Goal: Find contact information

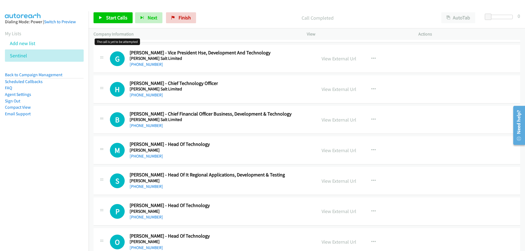
scroll to position [12850, 0]
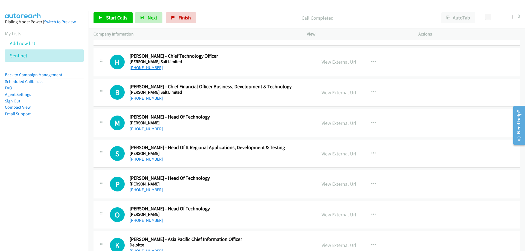
click at [148, 66] on link "[PHONE_NUMBER]" at bounding box center [146, 67] width 33 height 5
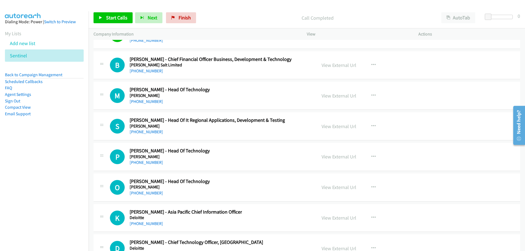
scroll to position [12904, 0]
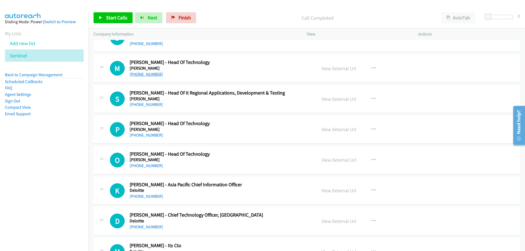
click at [150, 73] on link "[PHONE_NUMBER]" at bounding box center [146, 74] width 33 height 5
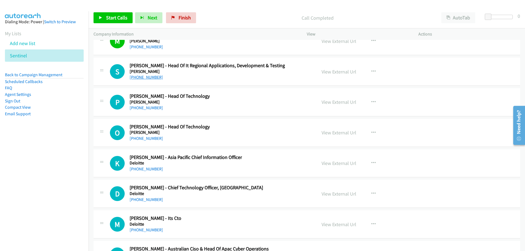
click at [153, 75] on link "[PHONE_NUMBER]" at bounding box center [146, 77] width 33 height 5
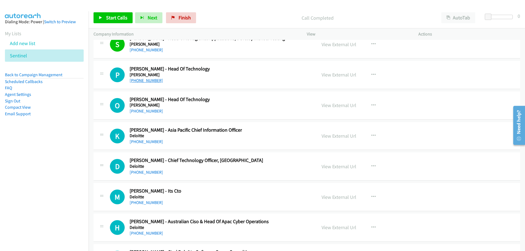
click at [149, 81] on link "[PHONE_NUMBER]" at bounding box center [146, 80] width 33 height 5
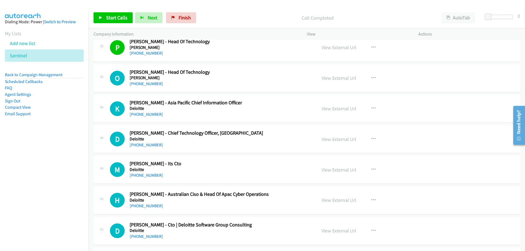
scroll to position [13014, 0]
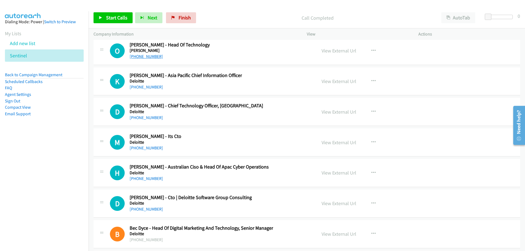
click at [148, 55] on link "[PHONE_NUMBER]" at bounding box center [146, 56] width 33 height 5
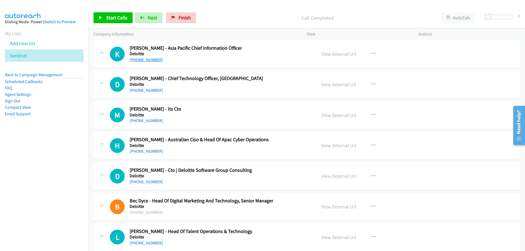
click at [146, 59] on link "[PHONE_NUMBER]" at bounding box center [146, 59] width 33 height 5
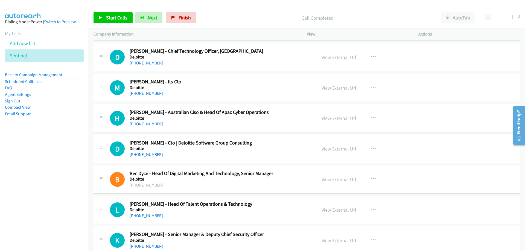
click at [138, 63] on link "[PHONE_NUMBER]" at bounding box center [146, 62] width 33 height 5
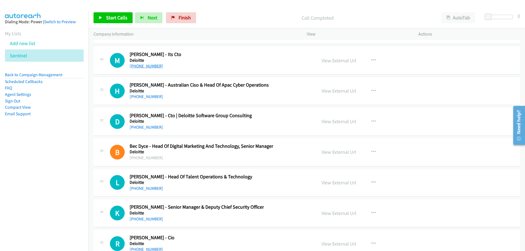
click at [147, 68] on link "[PHONE_NUMBER]" at bounding box center [146, 65] width 33 height 5
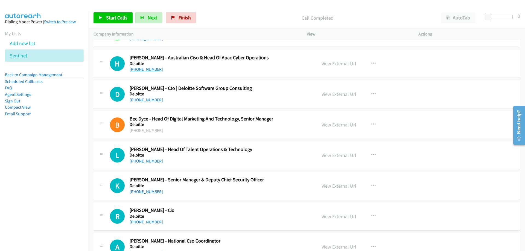
click at [157, 71] on link "[PHONE_NUMBER]" at bounding box center [146, 69] width 33 height 5
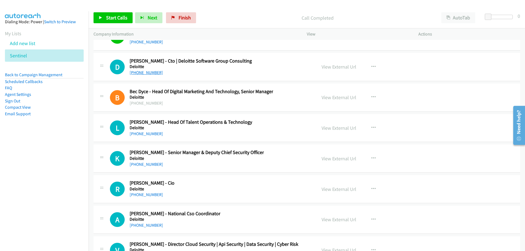
click at [149, 72] on link "[PHONE_NUMBER]" at bounding box center [146, 72] width 33 height 5
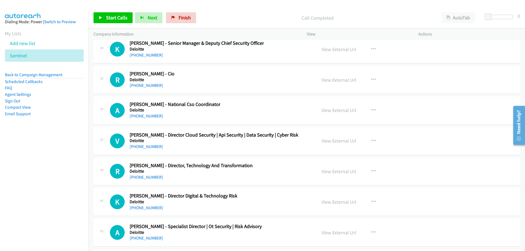
scroll to position [13287, 0]
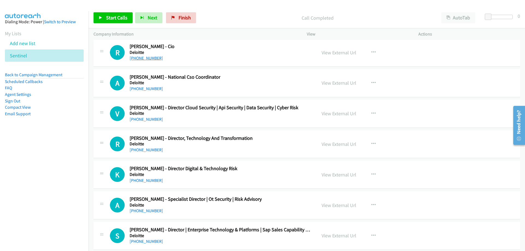
click at [150, 57] on link "[PHONE_NUMBER]" at bounding box center [146, 57] width 33 height 5
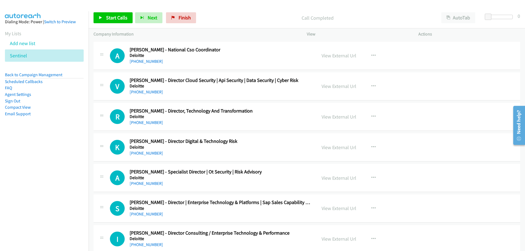
scroll to position [13342, 0]
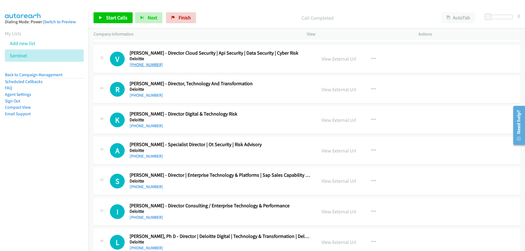
click at [153, 63] on link "[PHONE_NUMBER]" at bounding box center [146, 64] width 33 height 5
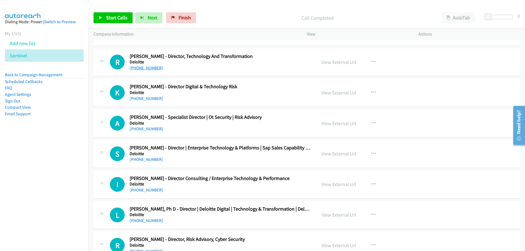
click at [137, 69] on link "[PHONE_NUMBER]" at bounding box center [146, 67] width 33 height 5
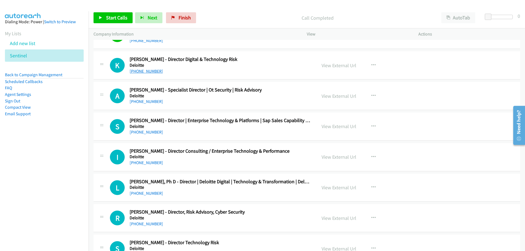
click at [155, 72] on link "[PHONE_NUMBER]" at bounding box center [146, 71] width 33 height 5
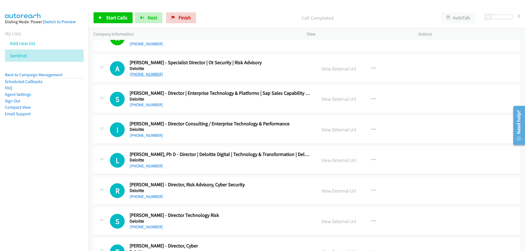
click at [154, 73] on link "[PHONE_NUMBER]" at bounding box center [146, 74] width 33 height 5
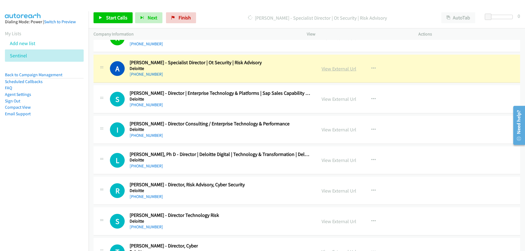
click at [328, 71] on link "View External Url" at bounding box center [339, 69] width 35 height 6
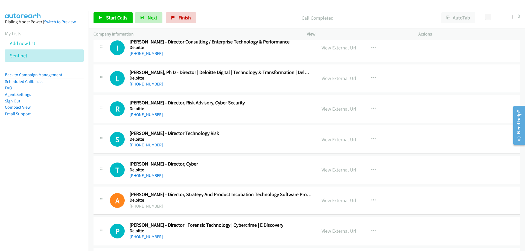
scroll to position [13533, 0]
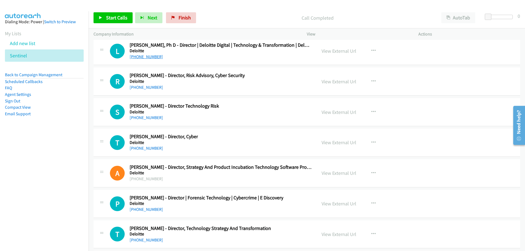
click at [139, 57] on link "[PHONE_NUMBER]" at bounding box center [146, 56] width 33 height 5
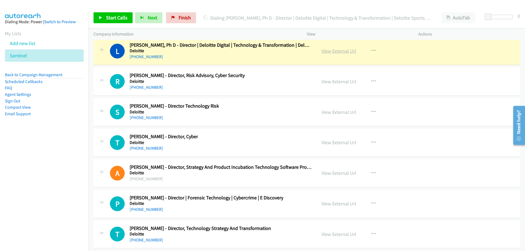
click at [329, 52] on link "View External Url" at bounding box center [339, 51] width 35 height 6
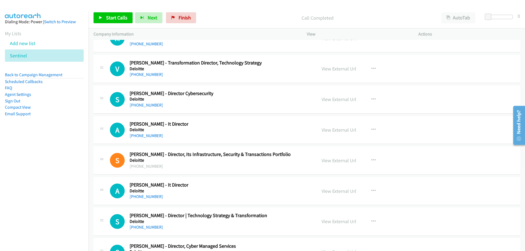
scroll to position [13971, 0]
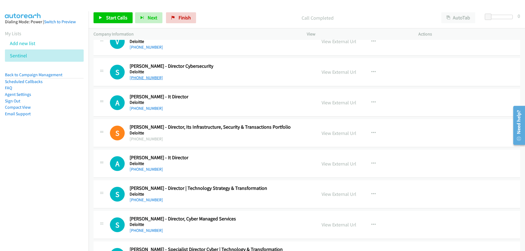
click at [157, 78] on link "[PHONE_NUMBER]" at bounding box center [146, 77] width 33 height 5
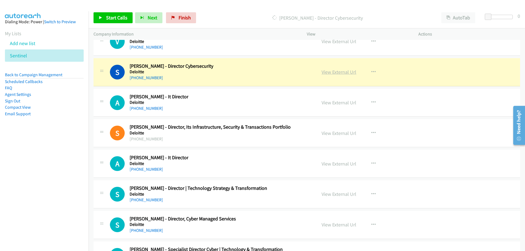
click at [345, 74] on link "View External Url" at bounding box center [339, 72] width 35 height 6
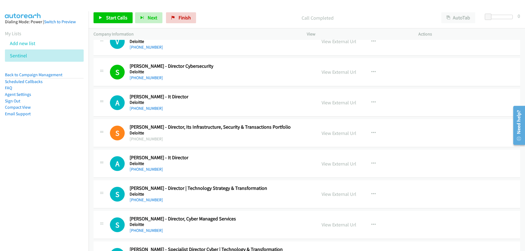
scroll to position [13998, 0]
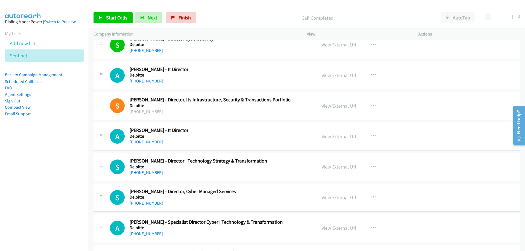
click at [156, 80] on link "[PHONE_NUMBER]" at bounding box center [146, 80] width 33 height 5
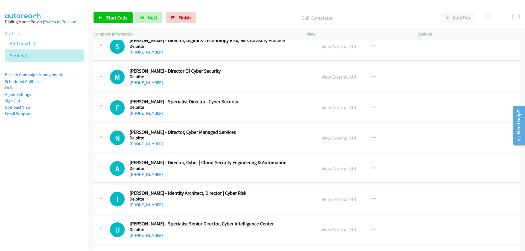
scroll to position [14299, 0]
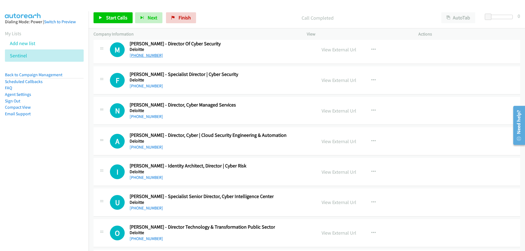
click at [146, 57] on link "[PHONE_NUMBER]" at bounding box center [146, 55] width 33 height 5
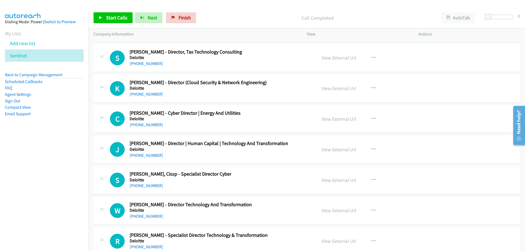
scroll to position [14654, 0]
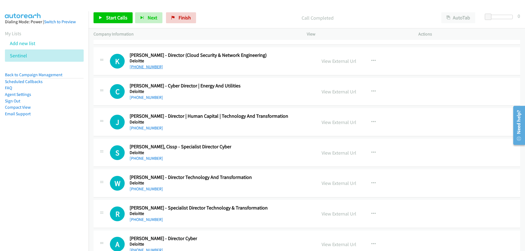
click at [134, 67] on link "[PHONE_NUMBER]" at bounding box center [146, 66] width 33 height 5
click at [153, 67] on link "[PHONE_NUMBER]" at bounding box center [146, 66] width 33 height 5
click at [136, 66] on link "[PHONE_NUMBER]" at bounding box center [146, 66] width 33 height 5
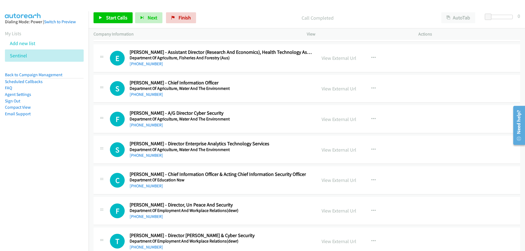
scroll to position [15174, 0]
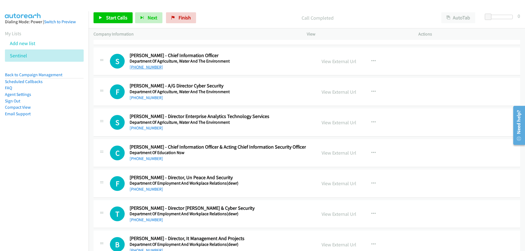
click at [150, 67] on link "[PHONE_NUMBER]" at bounding box center [146, 67] width 33 height 5
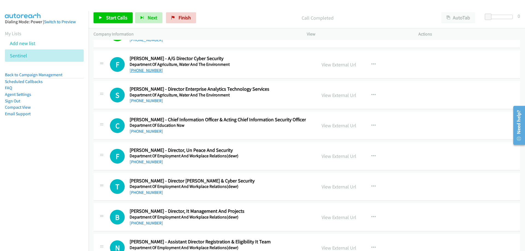
click at [148, 71] on link "[PHONE_NUMBER]" at bounding box center [146, 70] width 33 height 5
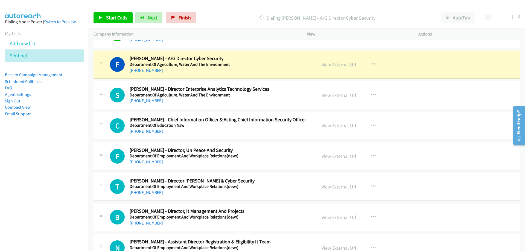
click at [340, 65] on link "View External Url" at bounding box center [339, 65] width 35 height 6
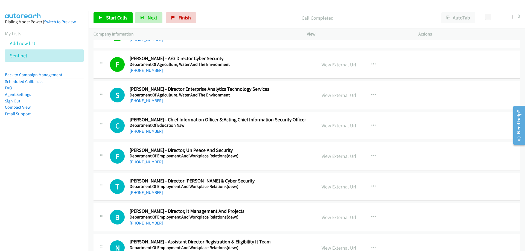
scroll to position [15256, 0]
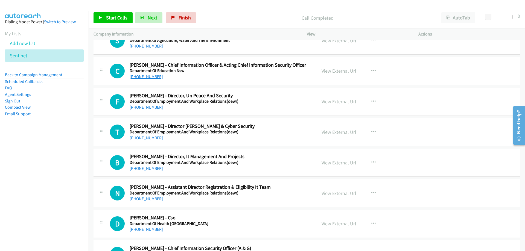
click at [153, 77] on link "[PHONE_NUMBER]" at bounding box center [146, 76] width 33 height 5
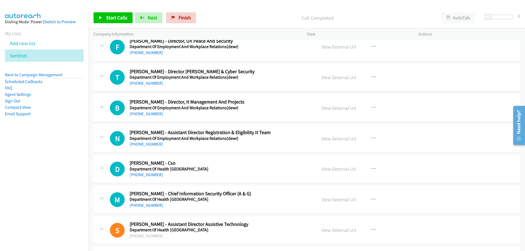
scroll to position [15338, 0]
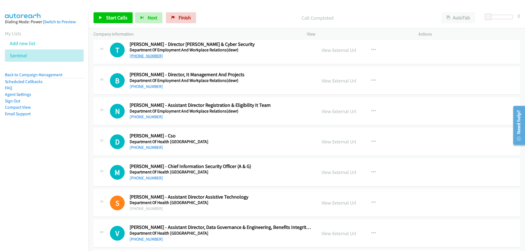
click at [156, 58] on link "[PHONE_NUMBER]" at bounding box center [146, 55] width 33 height 5
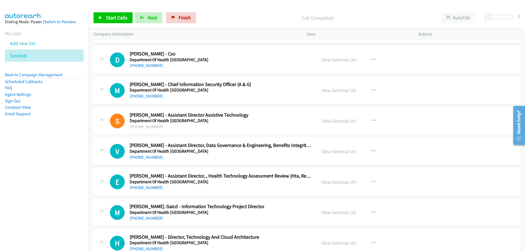
scroll to position [15447, 0]
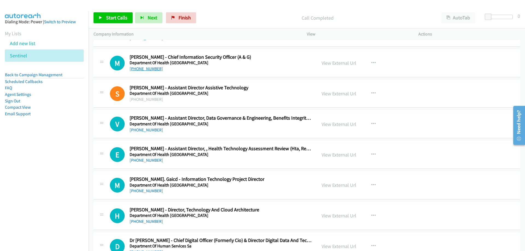
click at [153, 70] on link "[PHONE_NUMBER]" at bounding box center [146, 68] width 33 height 5
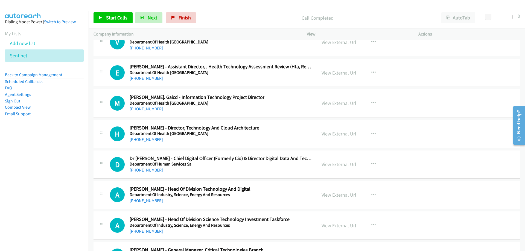
click at [142, 77] on link "[PHONE_NUMBER]" at bounding box center [146, 78] width 33 height 5
